Goal: Navigation & Orientation: Find specific page/section

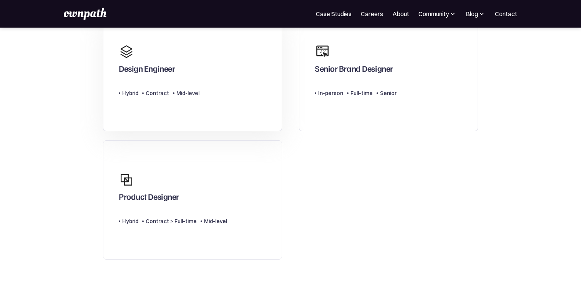
scroll to position [84, 0]
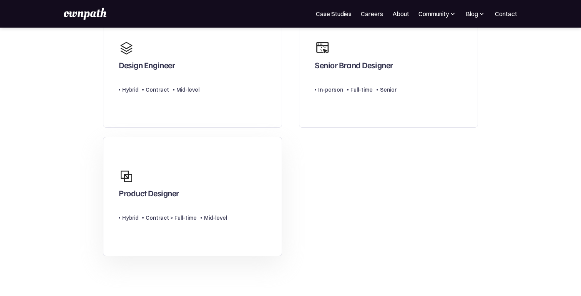
click at [222, 181] on div "Product Designer" at bounding box center [173, 183] width 108 height 37
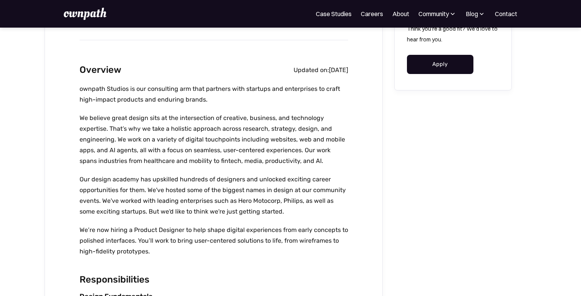
scroll to position [204, 0]
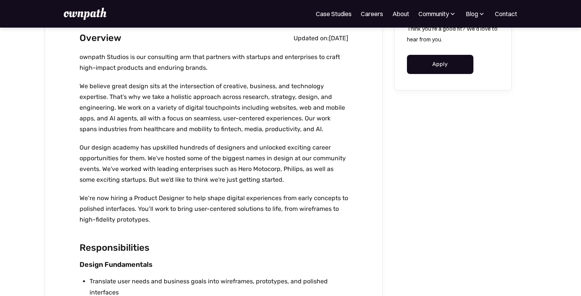
click at [440, 7] on div "For Companies Case Studies Careers About Community Events Resources Design Resi…" at bounding box center [290, 14] width 581 height 28
click at [438, 13] on div "Community" at bounding box center [433, 13] width 30 height 9
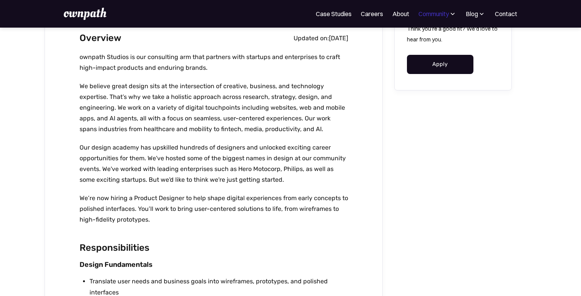
click at [444, 16] on div "Community" at bounding box center [433, 13] width 30 height 9
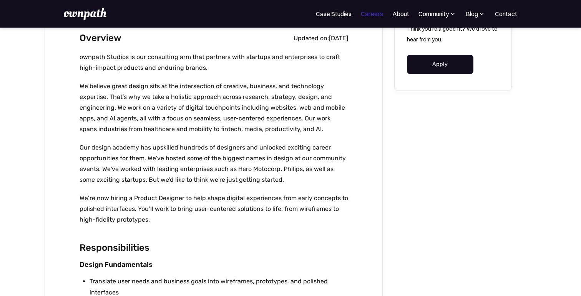
click at [369, 16] on link "Careers" at bounding box center [372, 13] width 22 height 9
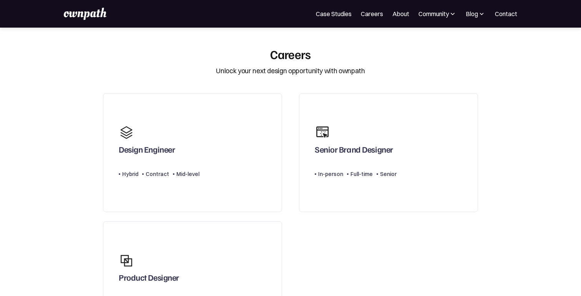
click at [99, 20] on img at bounding box center [85, 14] width 42 height 12
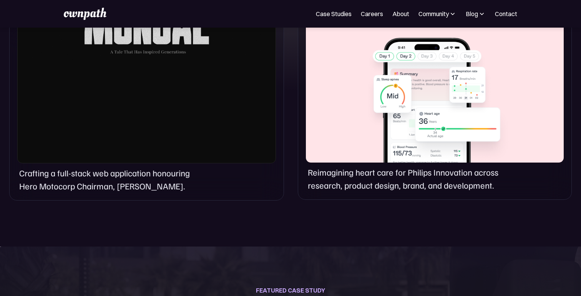
scroll to position [602, 0]
click at [434, 128] on div at bounding box center [435, 91] width 258 height 142
click at [389, 125] on div at bounding box center [435, 91] width 258 height 142
click at [394, 106] on div at bounding box center [435, 91] width 258 height 142
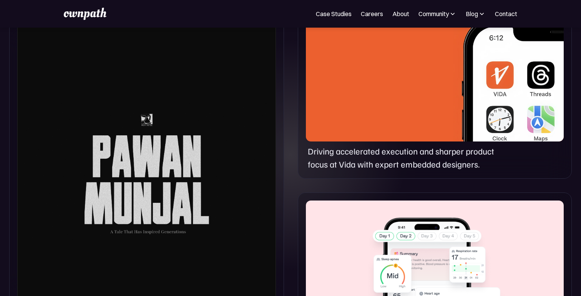
scroll to position [293, 0]
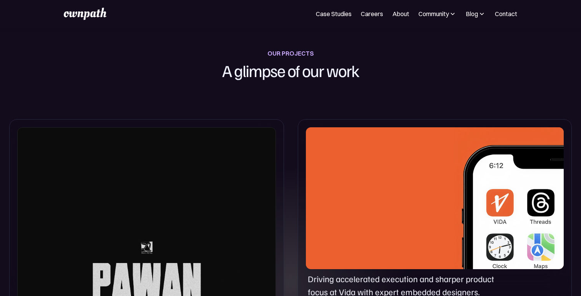
click at [394, 106] on section "OUR PROJECTS A glimpse of our work Crafting a full-stack web application honour…" at bounding box center [290, 283] width 581 height 544
click at [395, 217] on div at bounding box center [435, 198] width 258 height 142
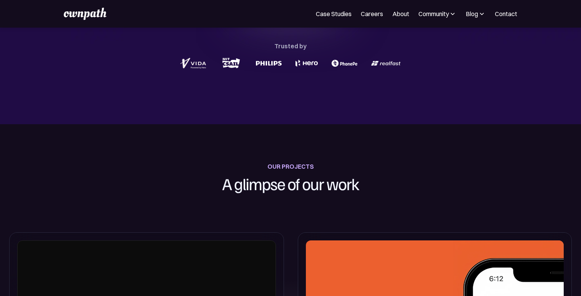
scroll to position [0, 0]
